Goal: Task Accomplishment & Management: Manage account settings

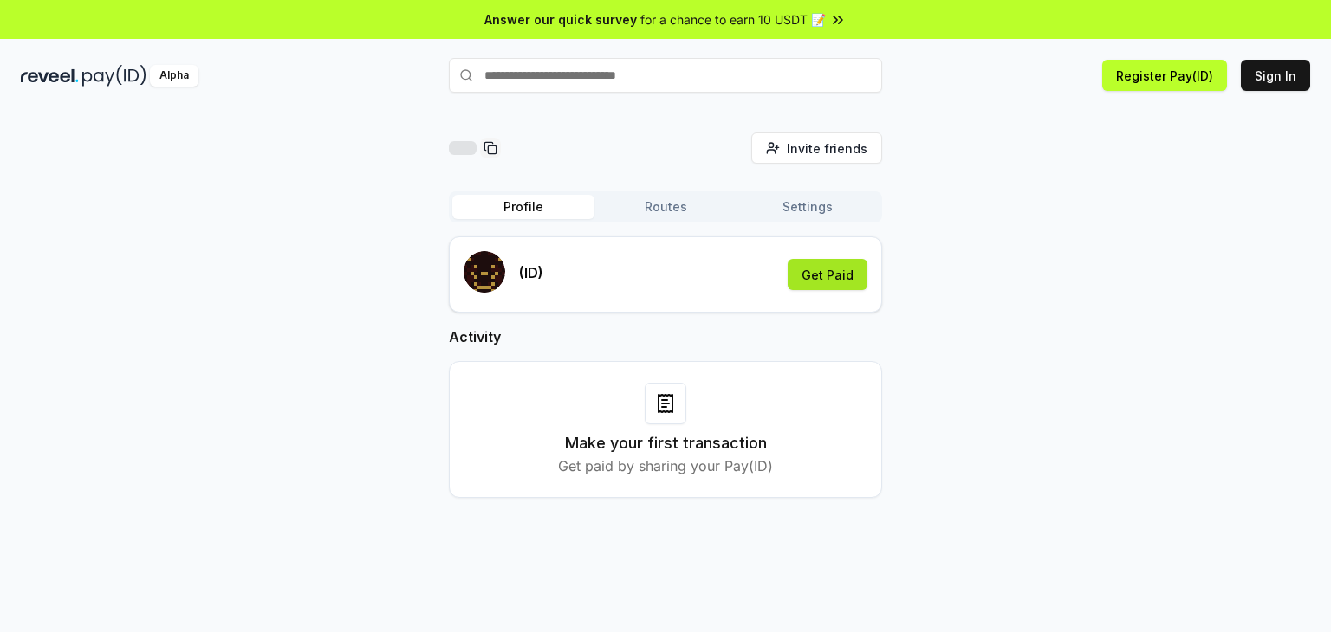
click at [819, 272] on button "Get Paid" at bounding box center [827, 274] width 80 height 31
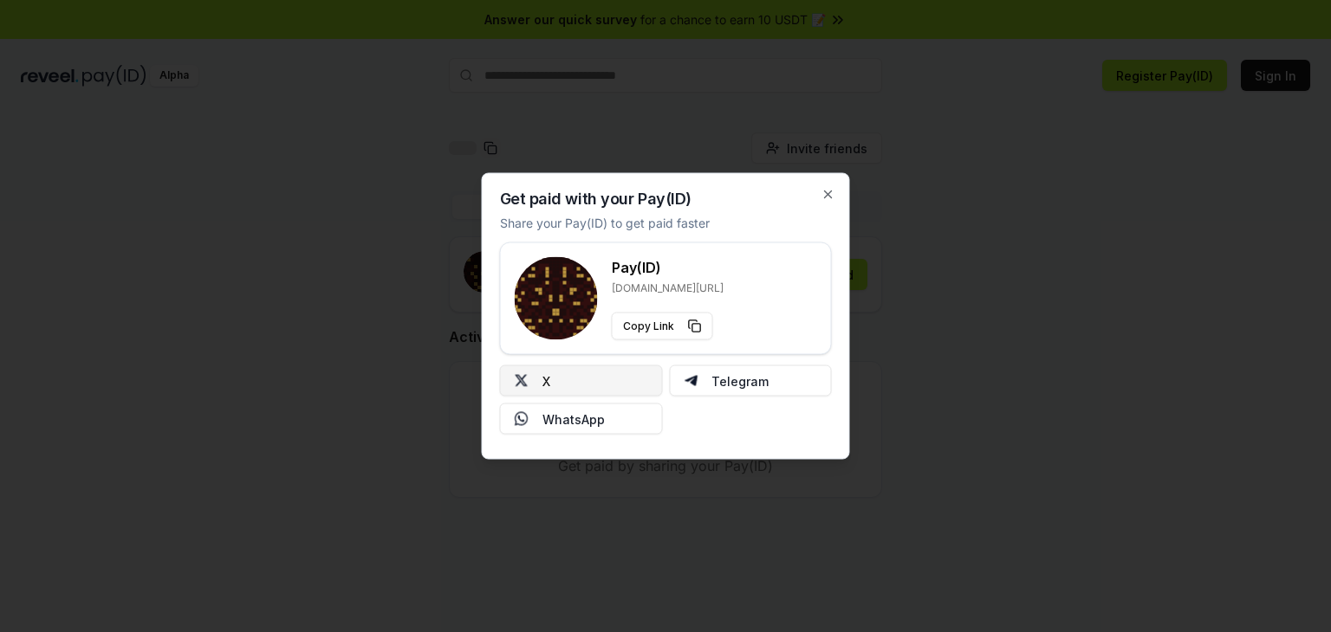
click at [617, 385] on button "X" at bounding box center [581, 381] width 163 height 31
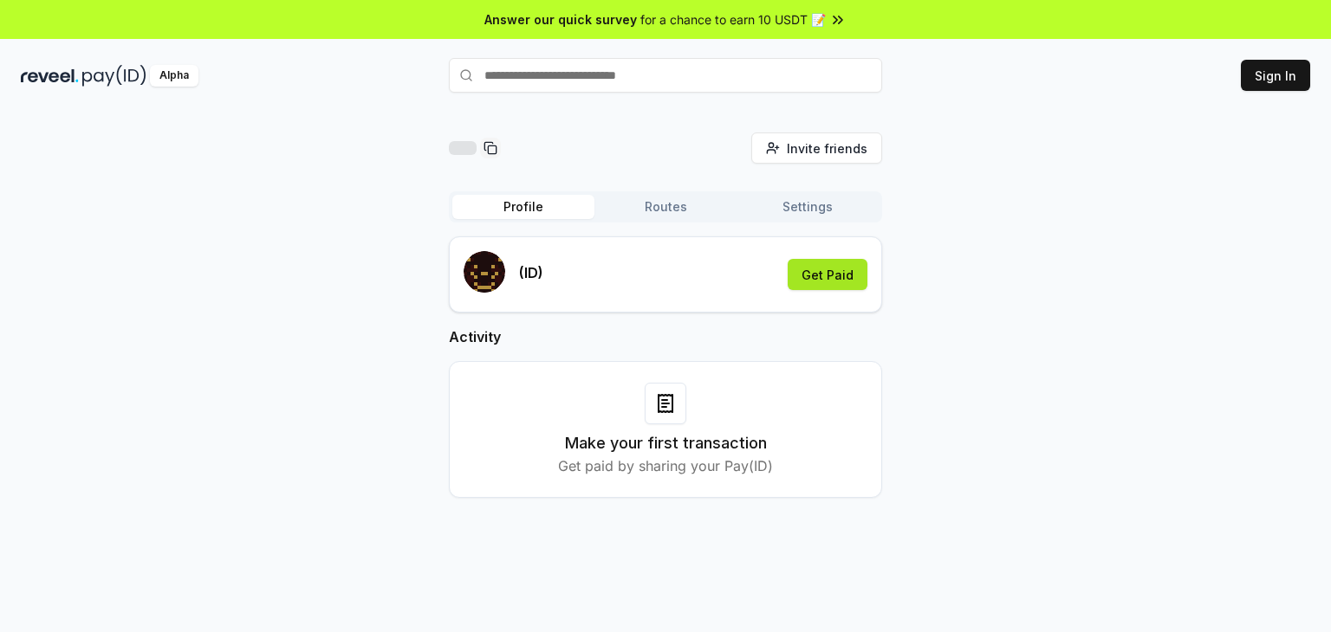
click at [852, 271] on button "Get Paid" at bounding box center [827, 274] width 80 height 31
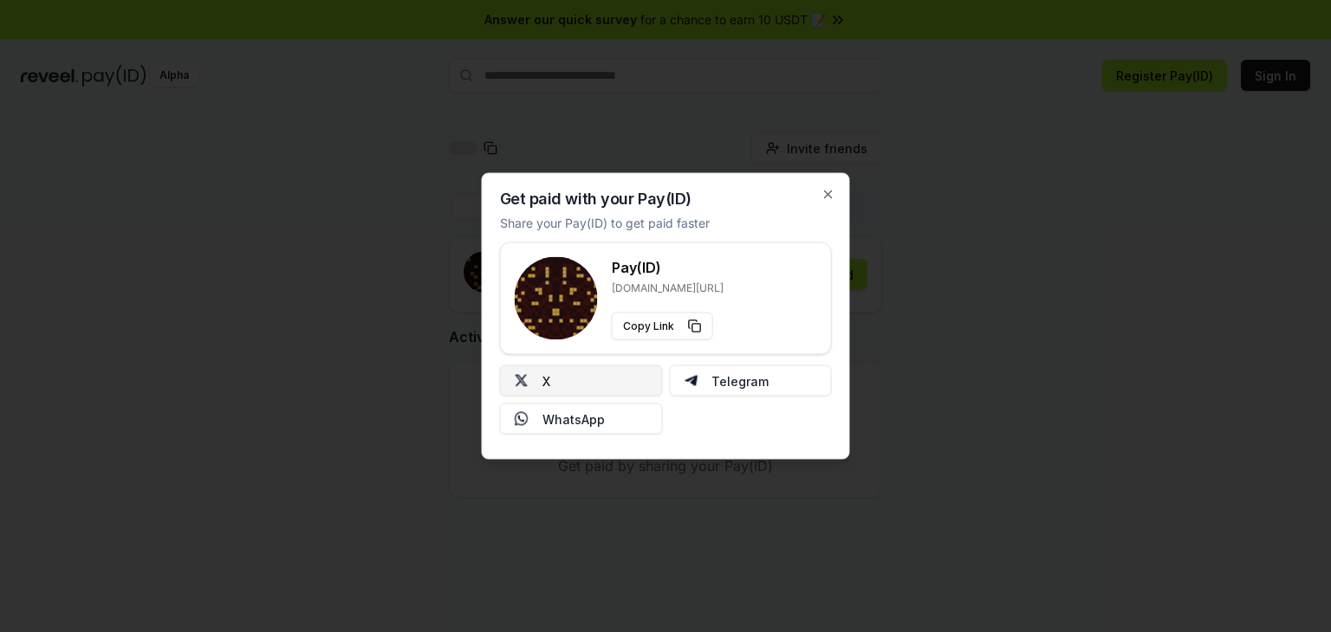
click at [600, 389] on button "X" at bounding box center [581, 381] width 163 height 31
